Goal: Complete application form

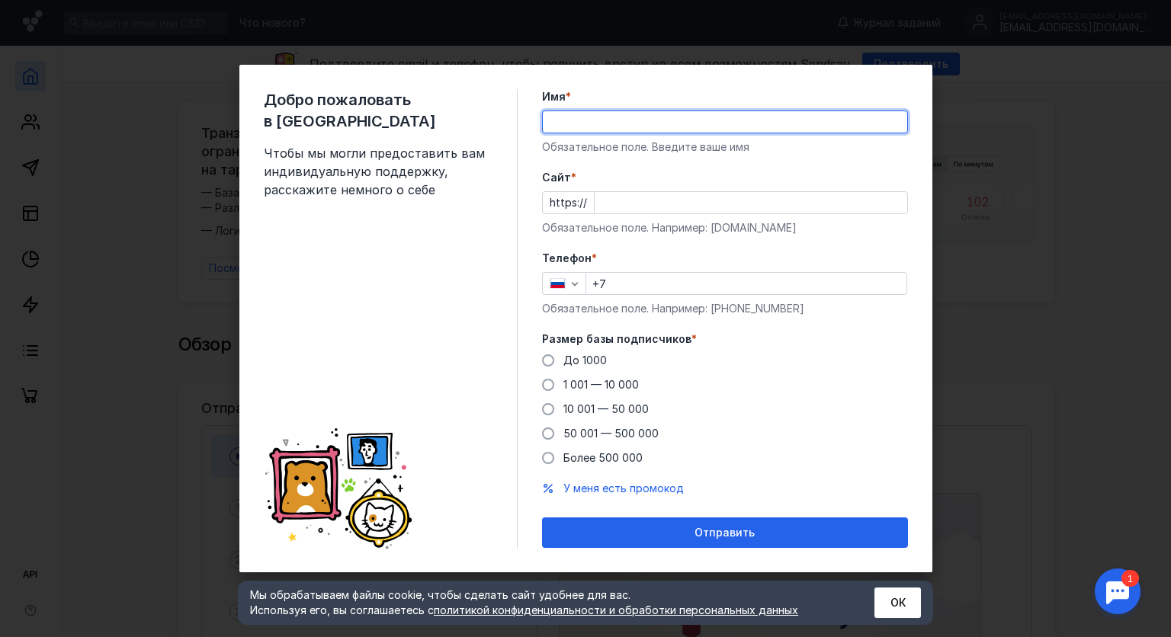
click at [646, 125] on input "Имя *" at bounding box center [725, 121] width 364 height 21
type input "[GEOGRAPHIC_DATA]"
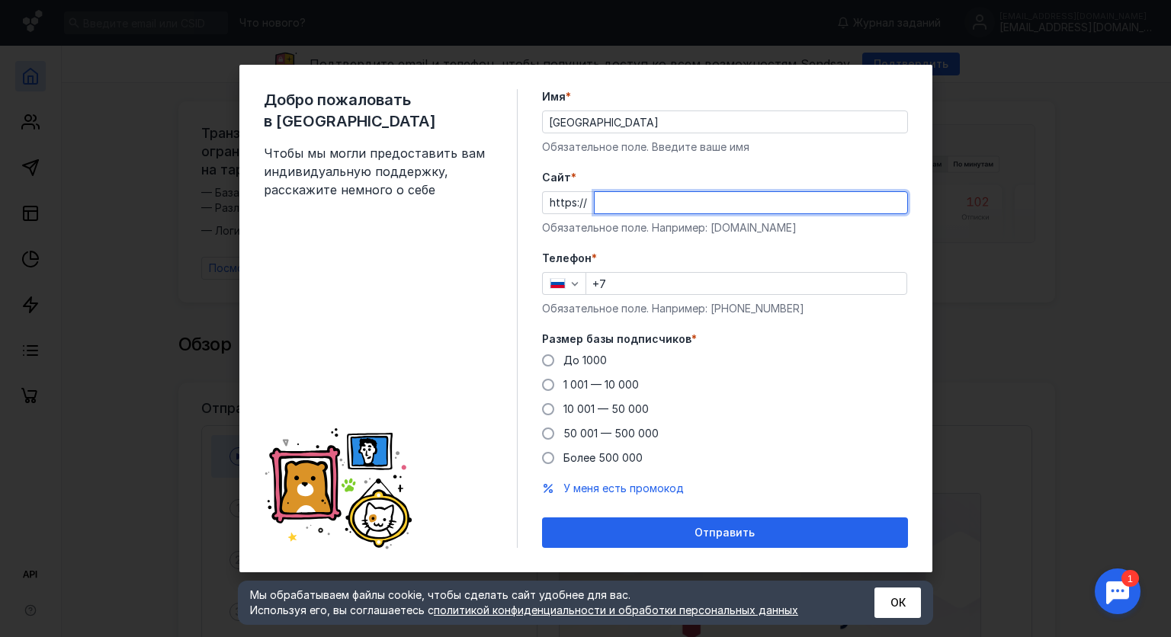
click at [634, 192] on input "Cайт *" at bounding box center [750, 202] width 312 height 21
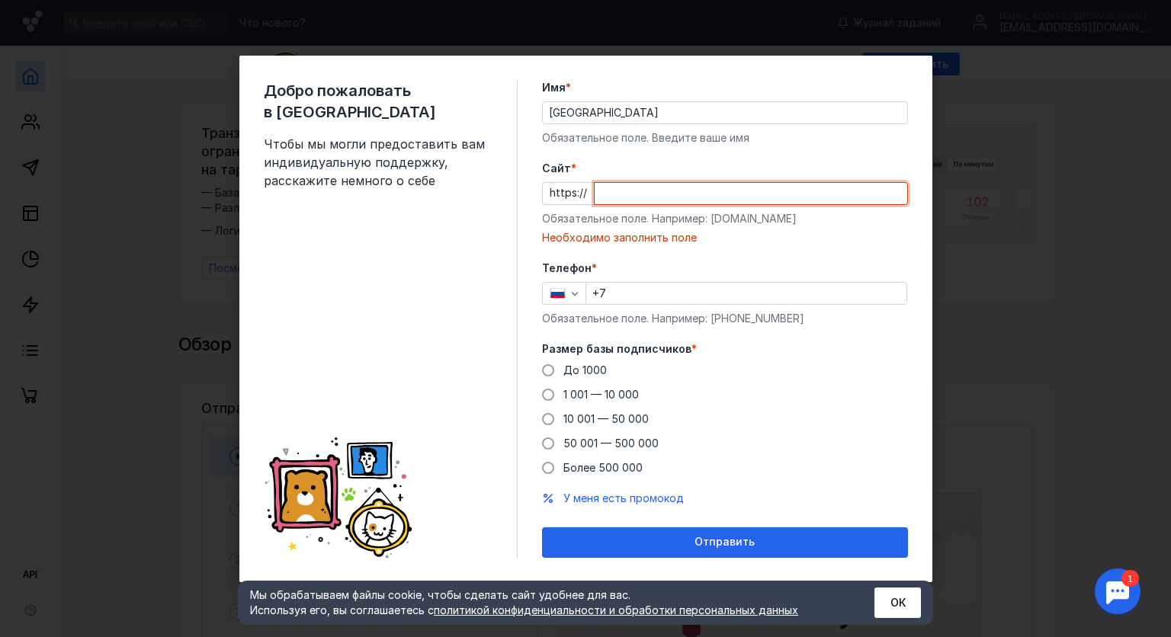
click at [639, 190] on input "Cайт *" at bounding box center [750, 193] width 312 height 21
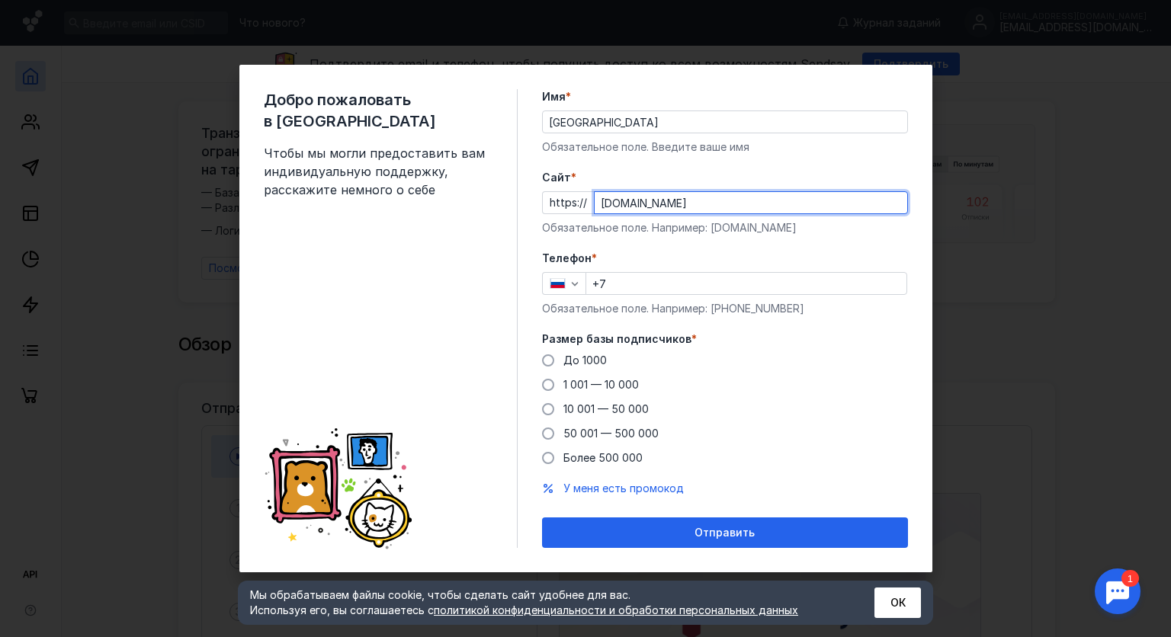
type input "[DOMAIN_NAME]"
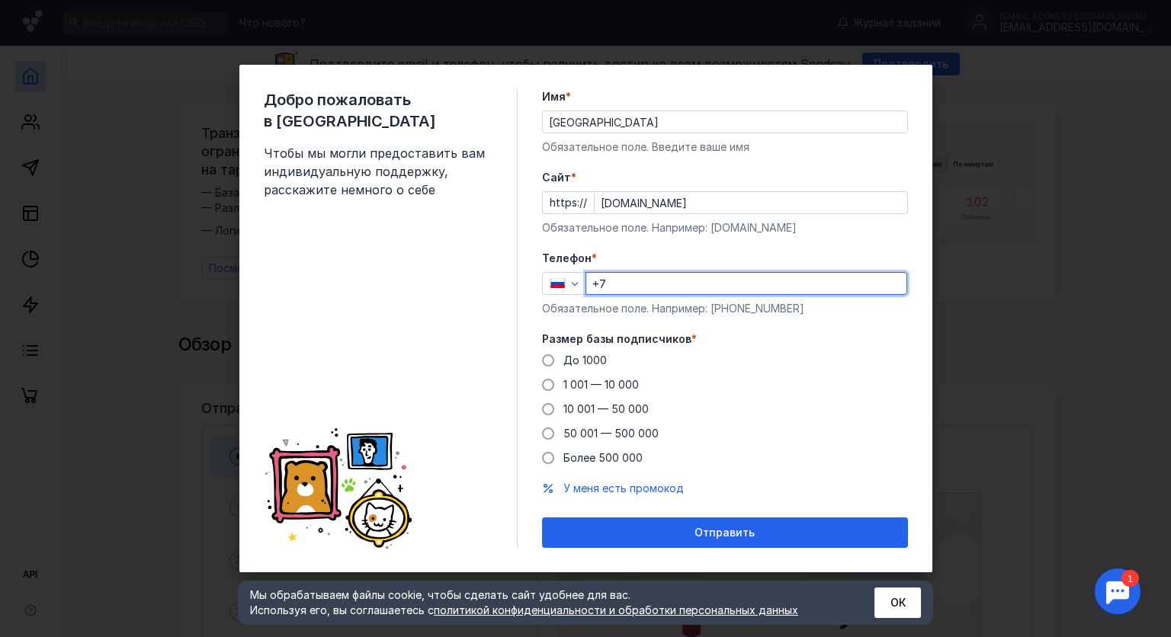
click at [643, 282] on input "+7" at bounding box center [746, 283] width 320 height 21
click at [995, 246] on div "Добро пожаловать в Sendsay Чтобы мы могли предоставить вам индивидуальную подде…" at bounding box center [585, 318] width 1171 height 637
type input "+"
click at [681, 204] on input "[DOMAIN_NAME]" at bounding box center [750, 202] width 312 height 21
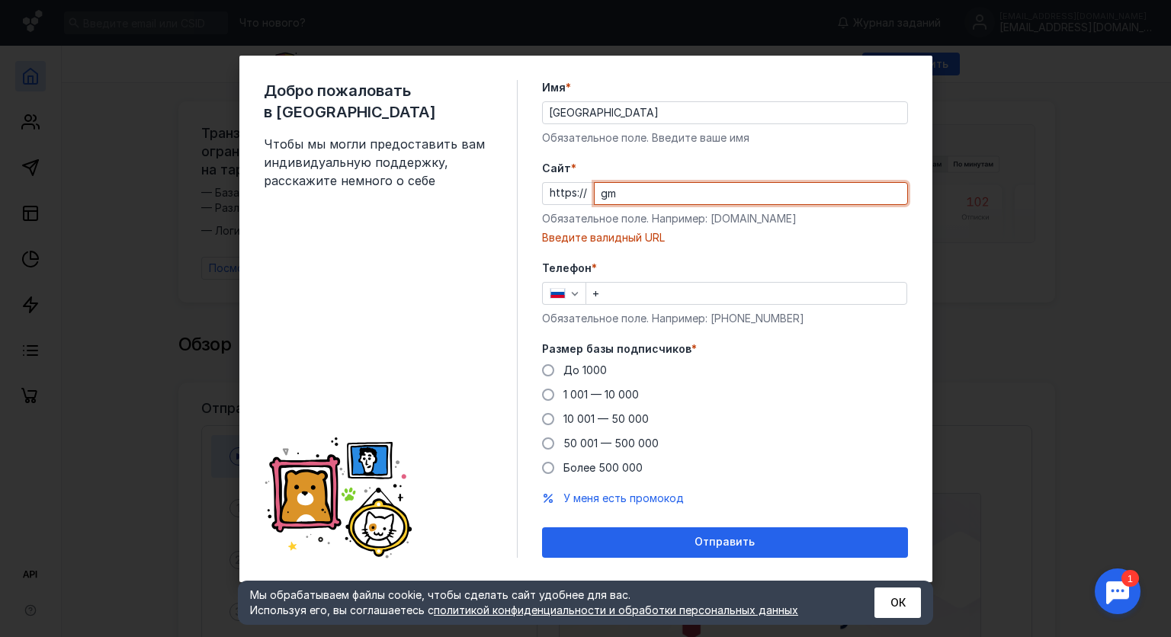
type input "g"
click at [625, 117] on input "[GEOGRAPHIC_DATA]" at bounding box center [725, 112] width 364 height 21
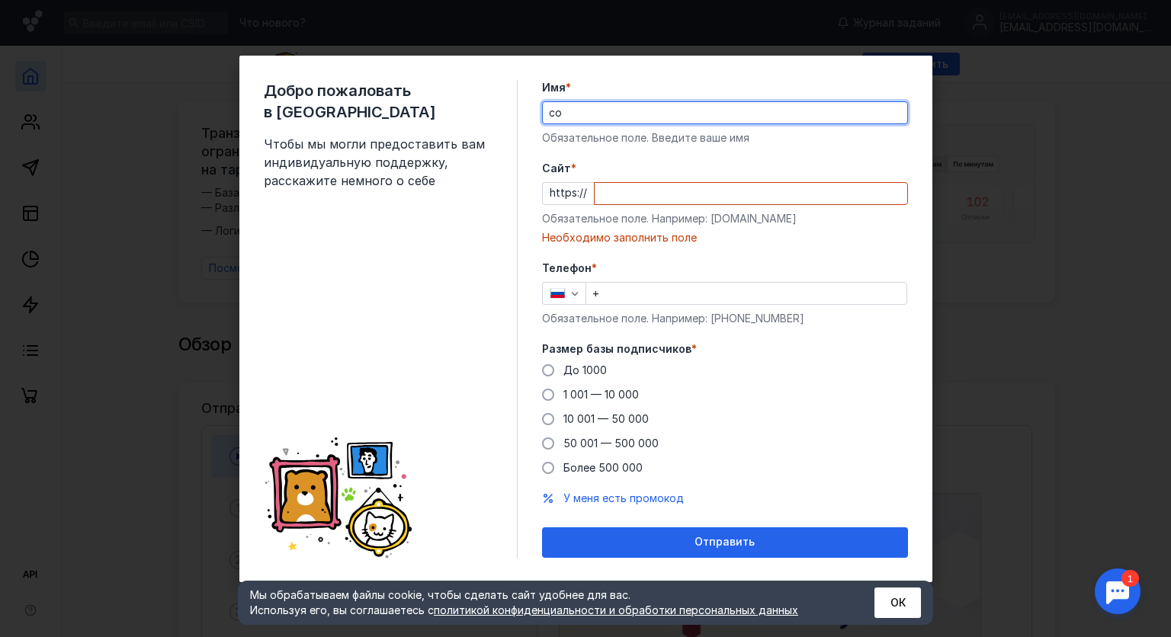
type input "с"
